Goal: Task Accomplishment & Management: Manage account settings

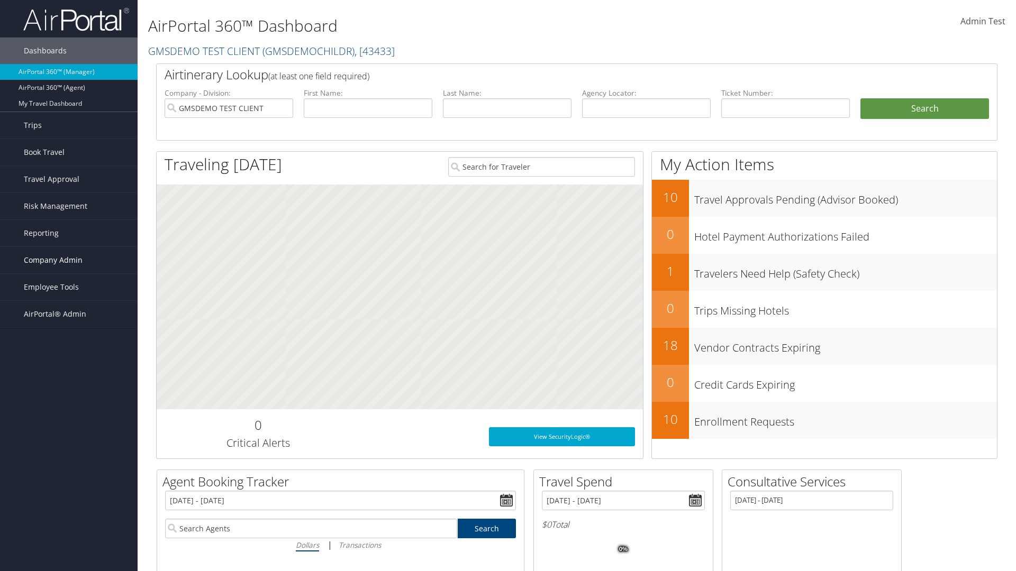
click at [69, 260] on span "Company Admin" at bounding box center [53, 260] width 59 height 26
click at [69, 361] on link "Travel Agency Contacts" at bounding box center [69, 361] width 138 height 16
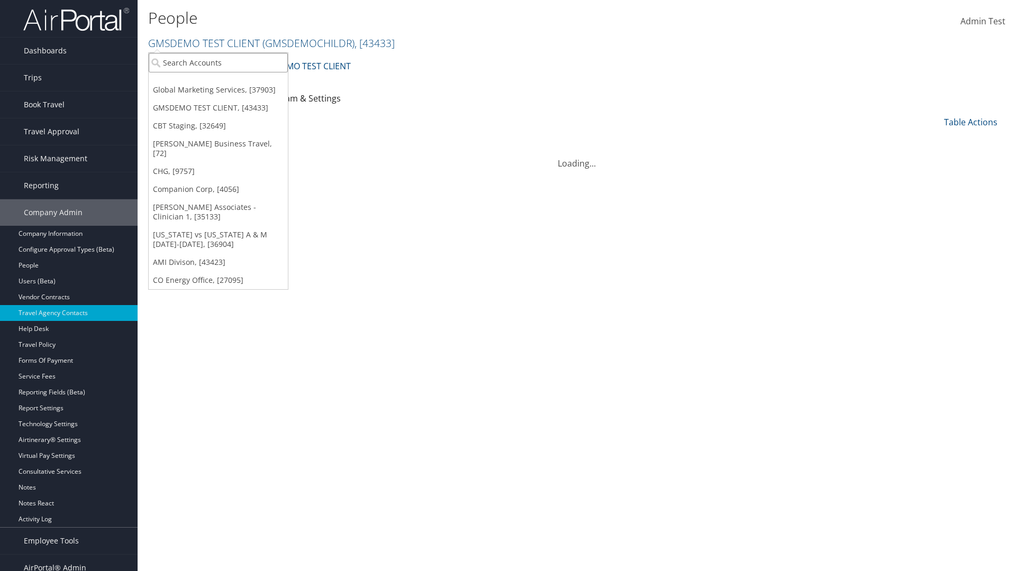
click at [218, 62] on input "search" at bounding box center [218, 63] width 139 height 20
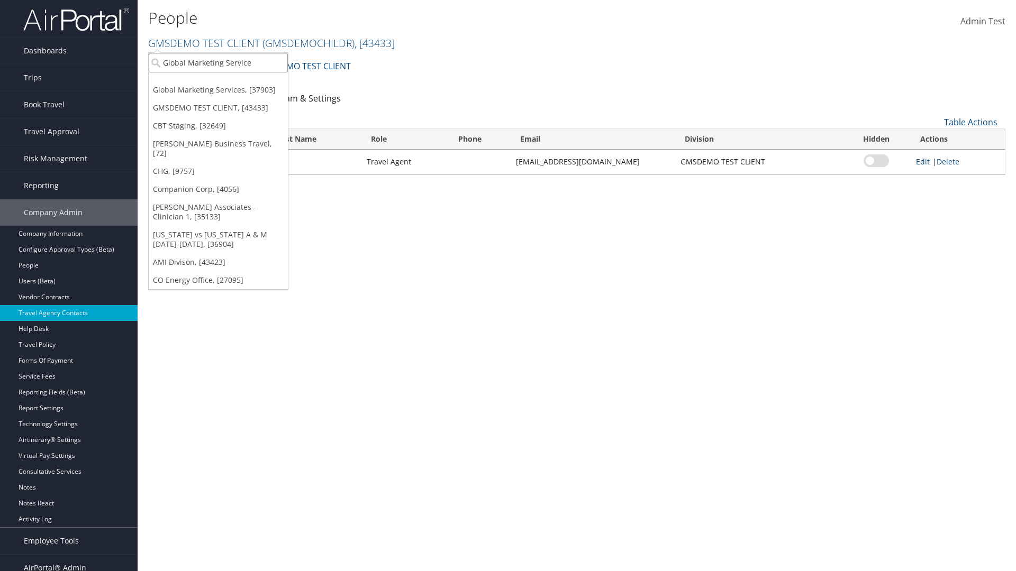
type input "Global Marketing Services"
click at [228, 82] on div "Global Marketing Services (301946), [37903]" at bounding box center [228, 82] width 170 height 10
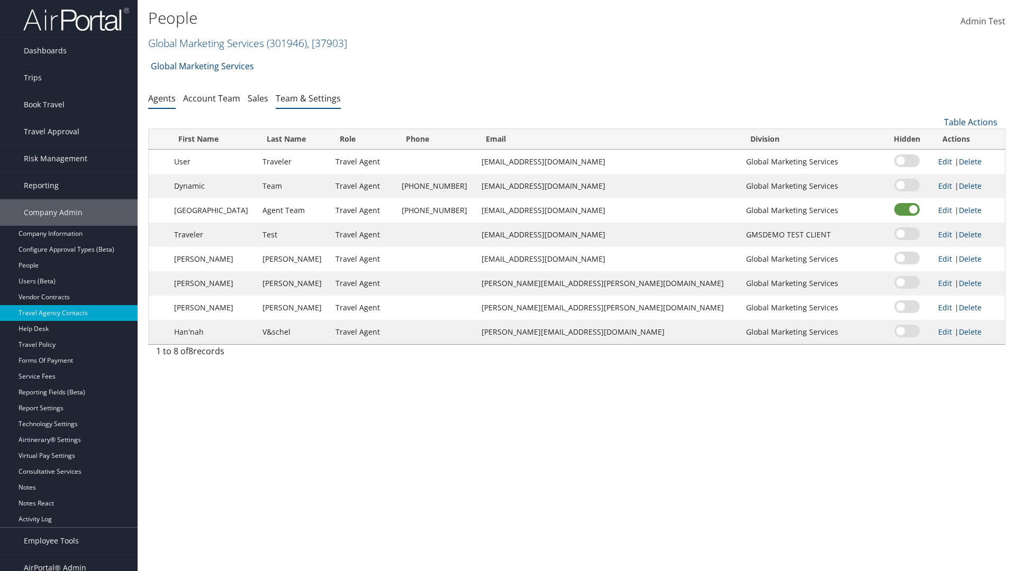
click at [308, 98] on link "Team & Settings" at bounding box center [308, 99] width 65 height 12
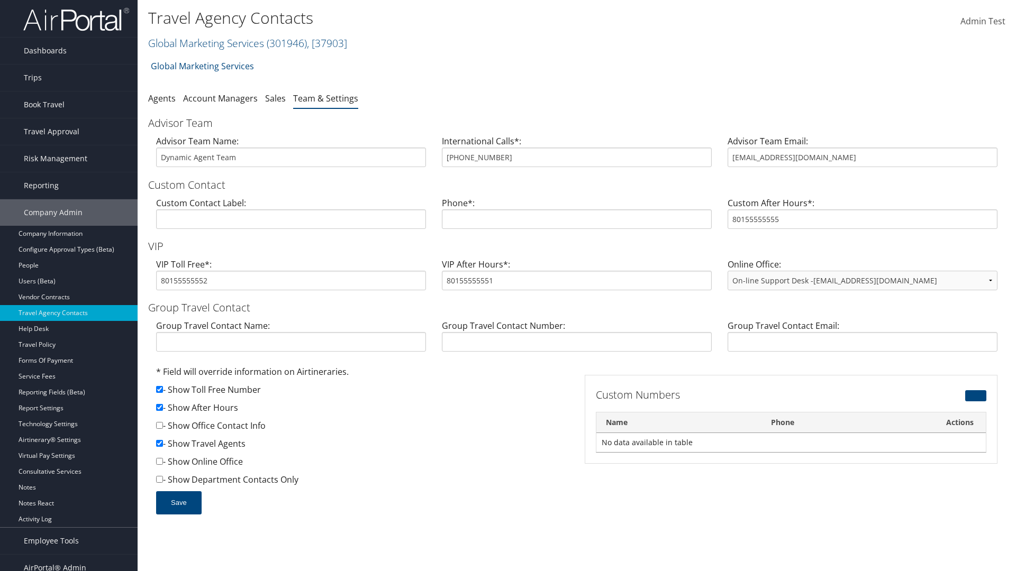
click at [159, 407] on input "checkbox" at bounding box center [159, 407] width 7 height 7
checkbox input "false"
click at [178, 503] on button "Save" at bounding box center [178, 502] width 45 height 23
click at [159, 407] on input "checkbox" at bounding box center [159, 407] width 7 height 7
checkbox input "true"
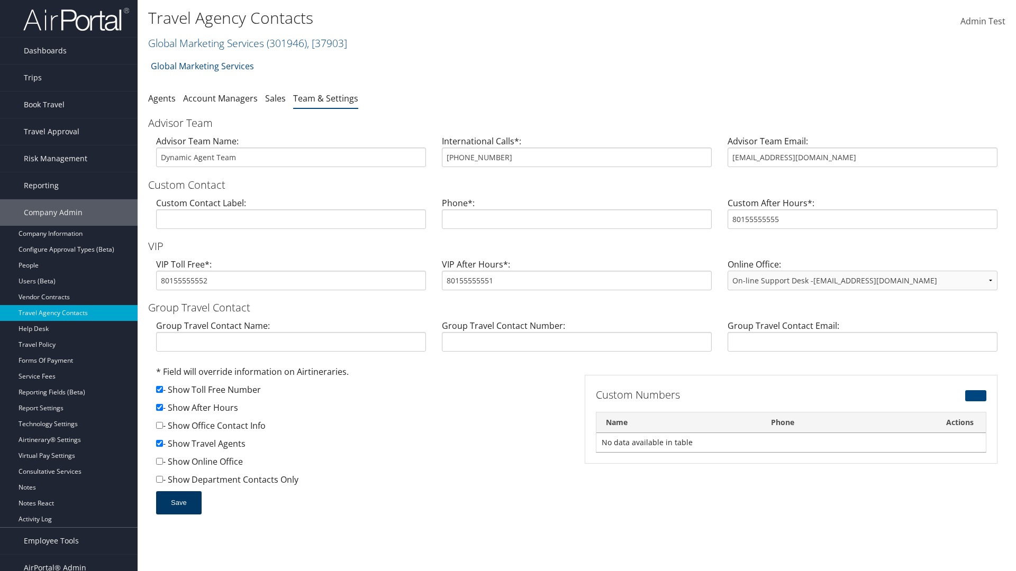
click at [178, 503] on button "Save" at bounding box center [178, 502] width 45 height 23
